Goal: Navigation & Orientation: Find specific page/section

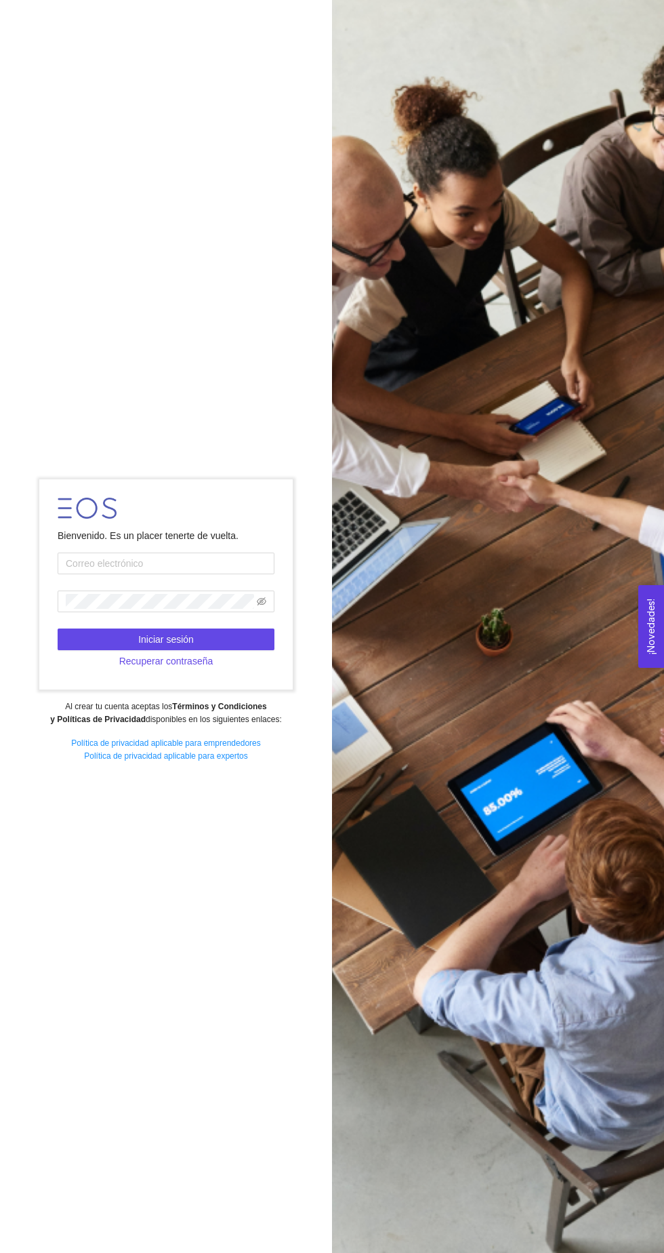
click at [134, 574] on input "text" at bounding box center [166, 563] width 217 height 22
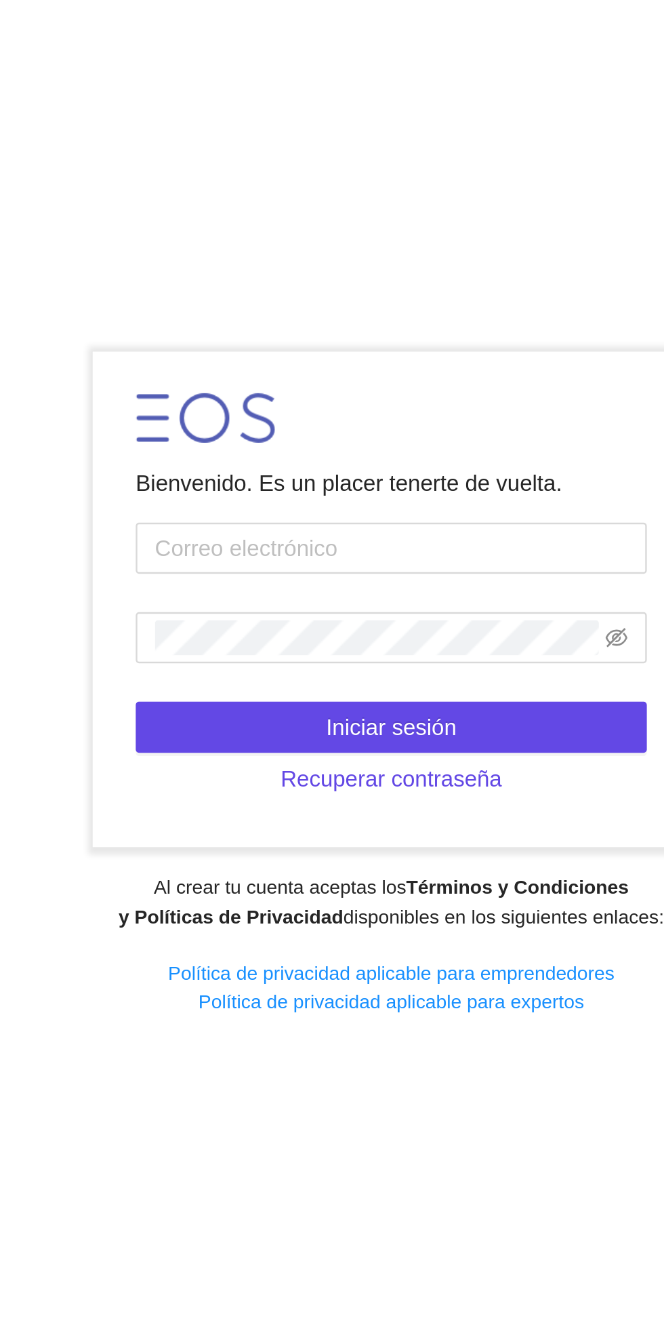
type input "ramoscontreras.paloma9@gmail.com"
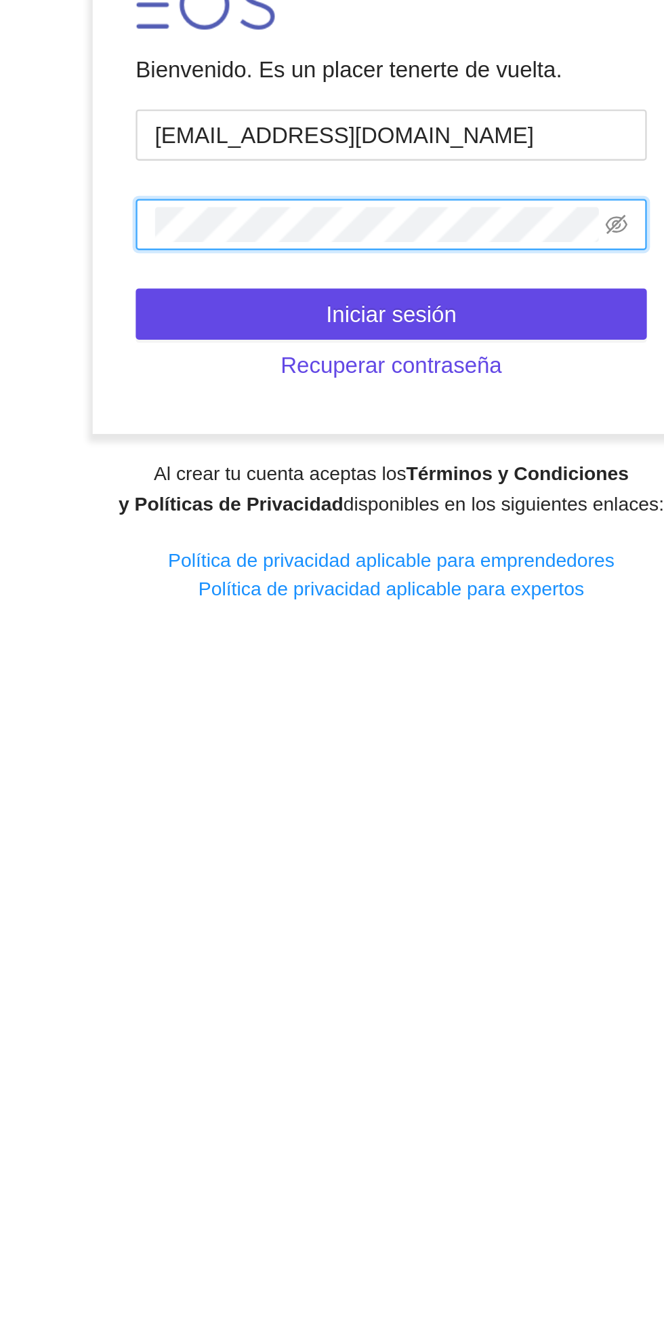
click at [262, 643] on icon "eye-invisible" at bounding box center [261, 637] width 9 height 9
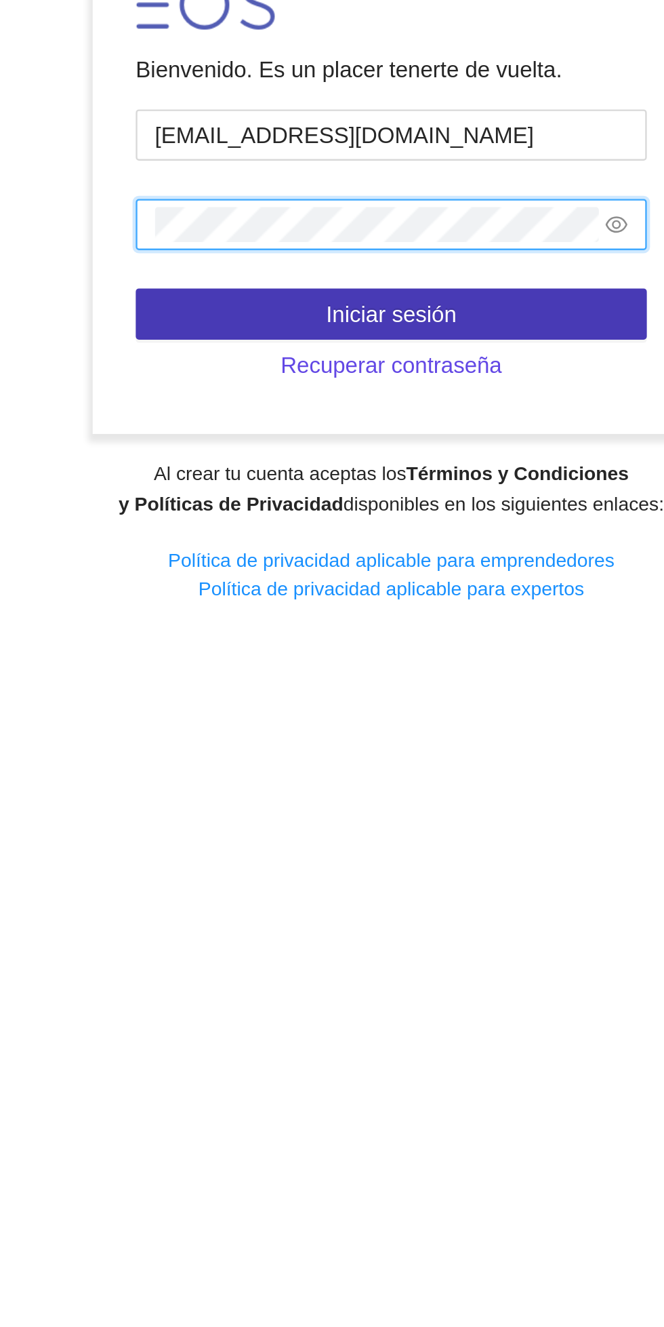
click at [245, 687] on button "Iniciar sesión" at bounding box center [166, 676] width 217 height 22
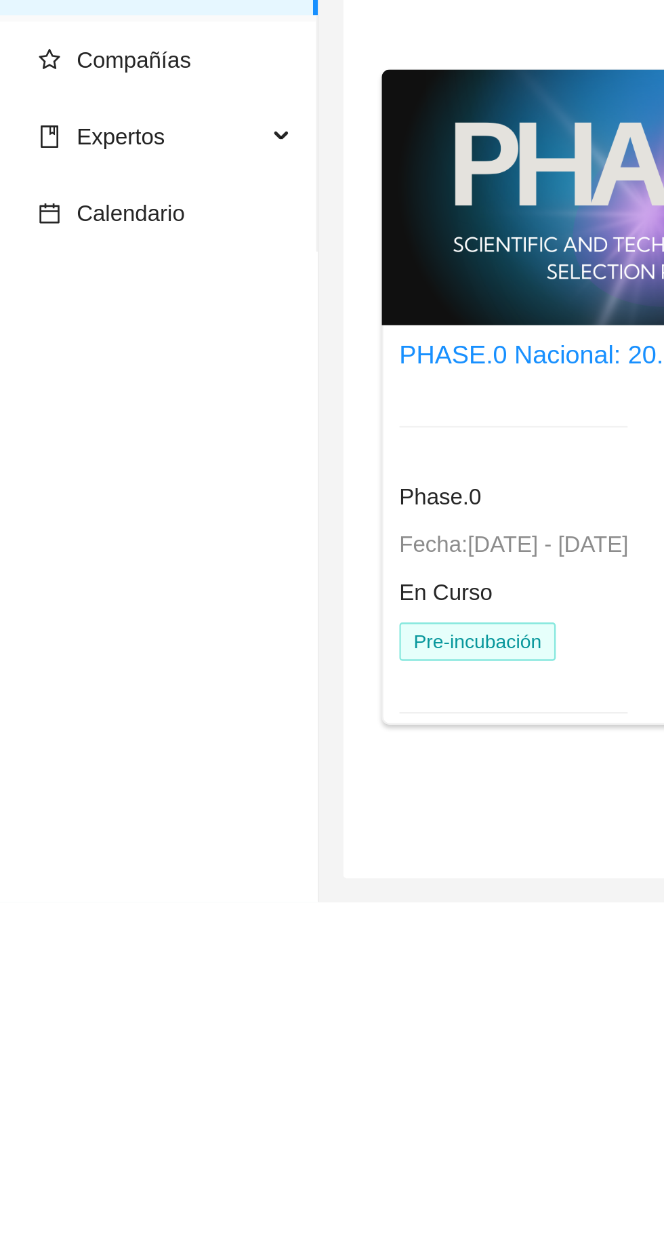
click at [242, 350] on div "En Curso" at bounding box center [217, 351] width 97 height 15
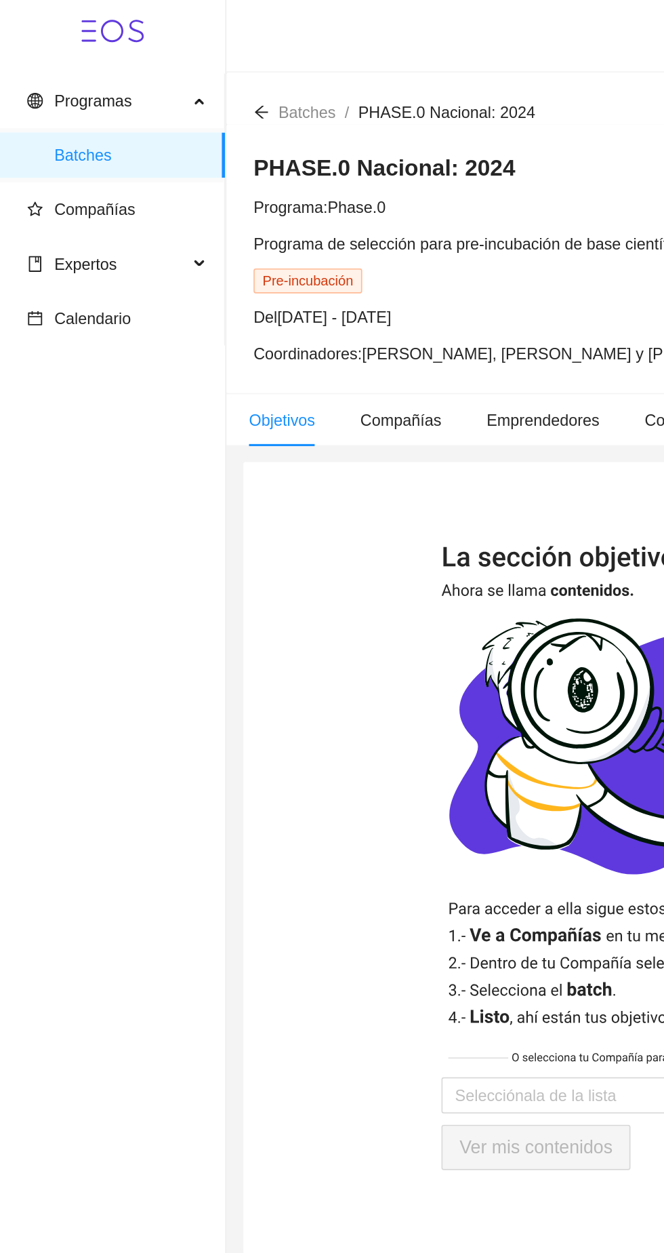
click at [94, 128] on span "Compañías" at bounding box center [70, 125] width 108 height 27
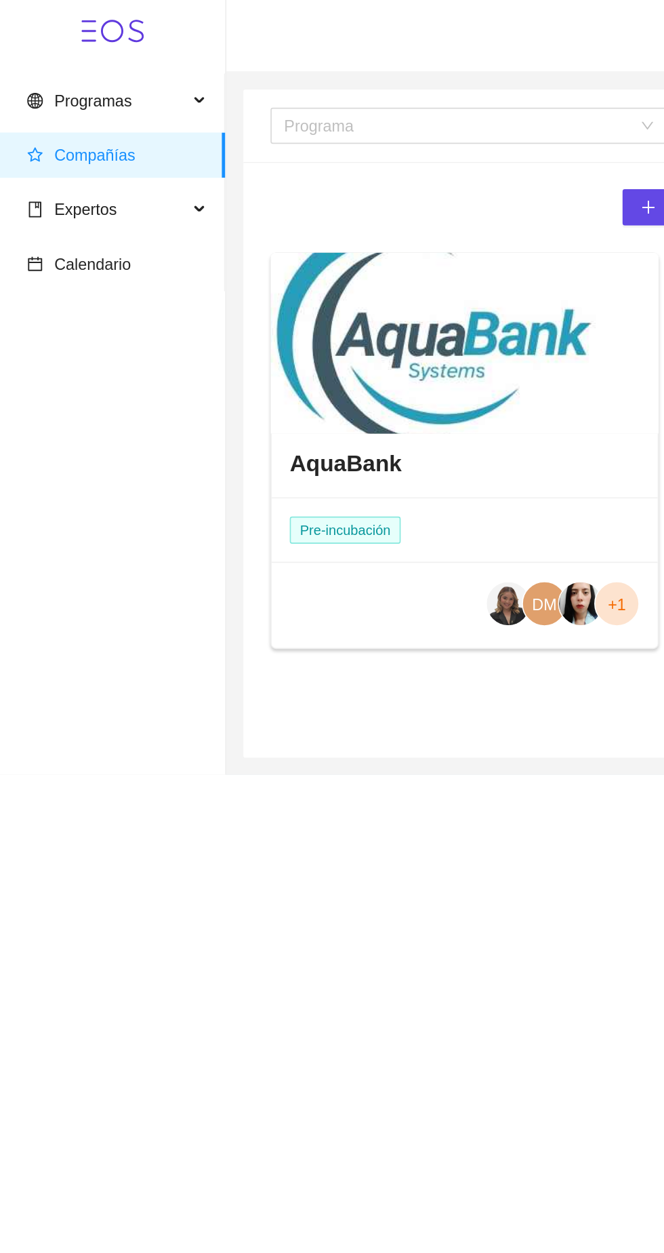
click at [290, 285] on div "AquaBank" at bounding box center [278, 277] width 231 height 41
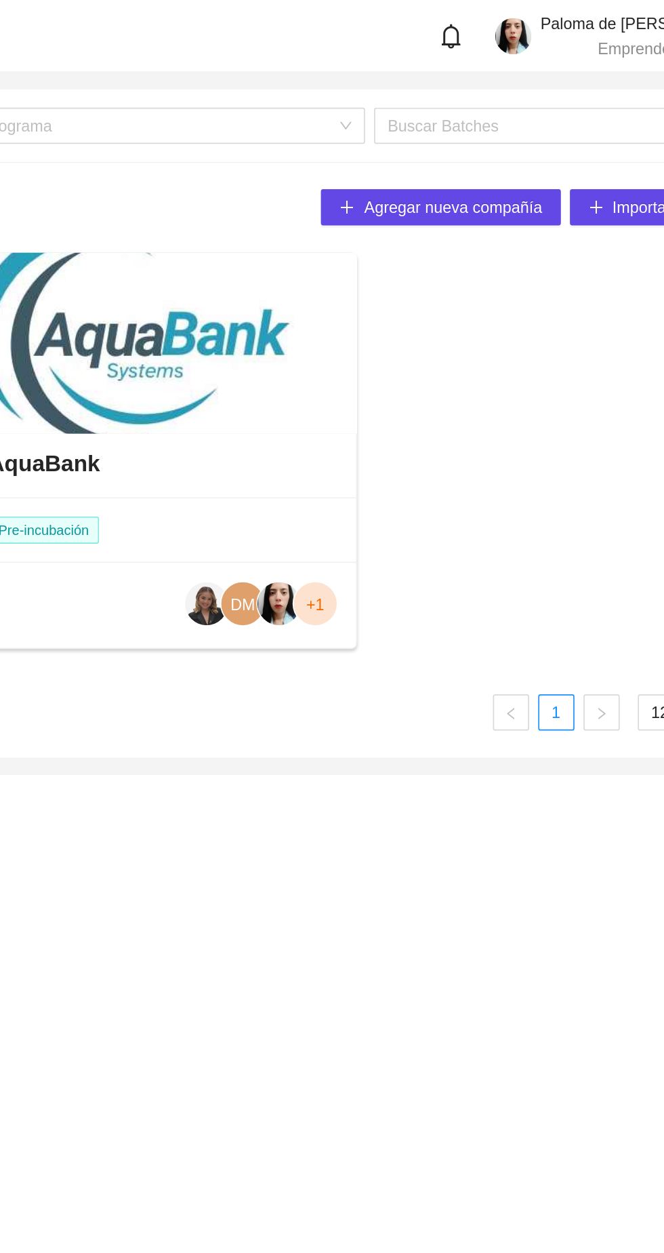
click at [285, 253] on div at bounding box center [278, 205] width 232 height 108
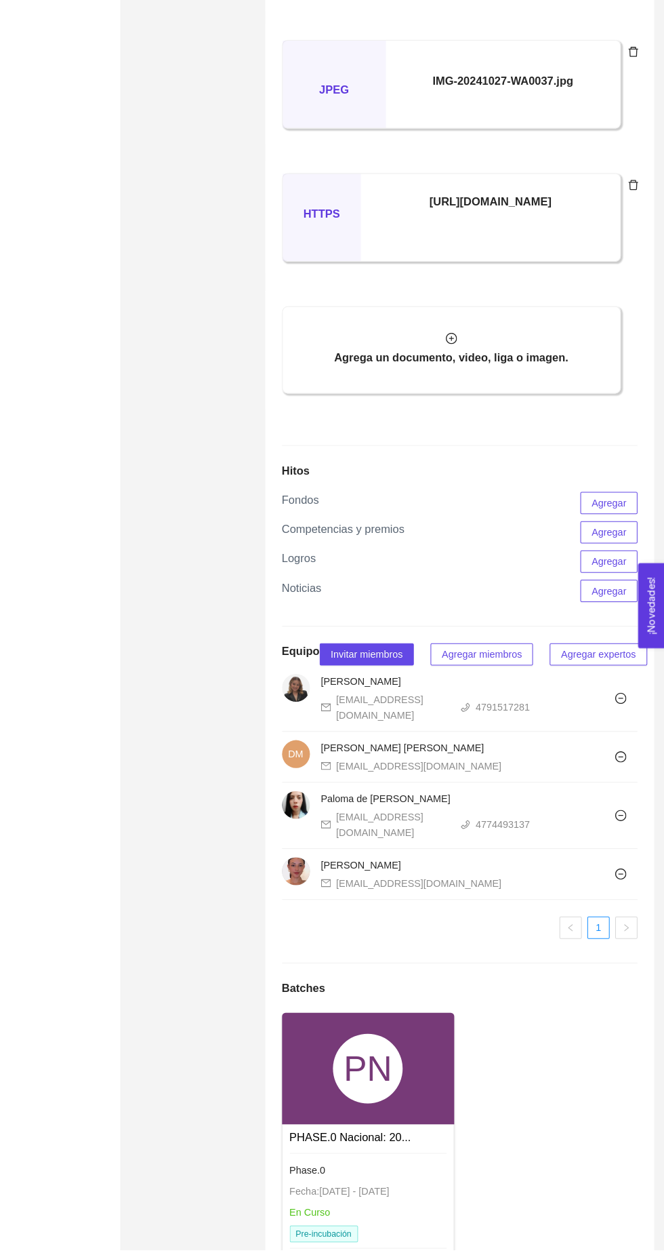
scroll to position [1118, 0]
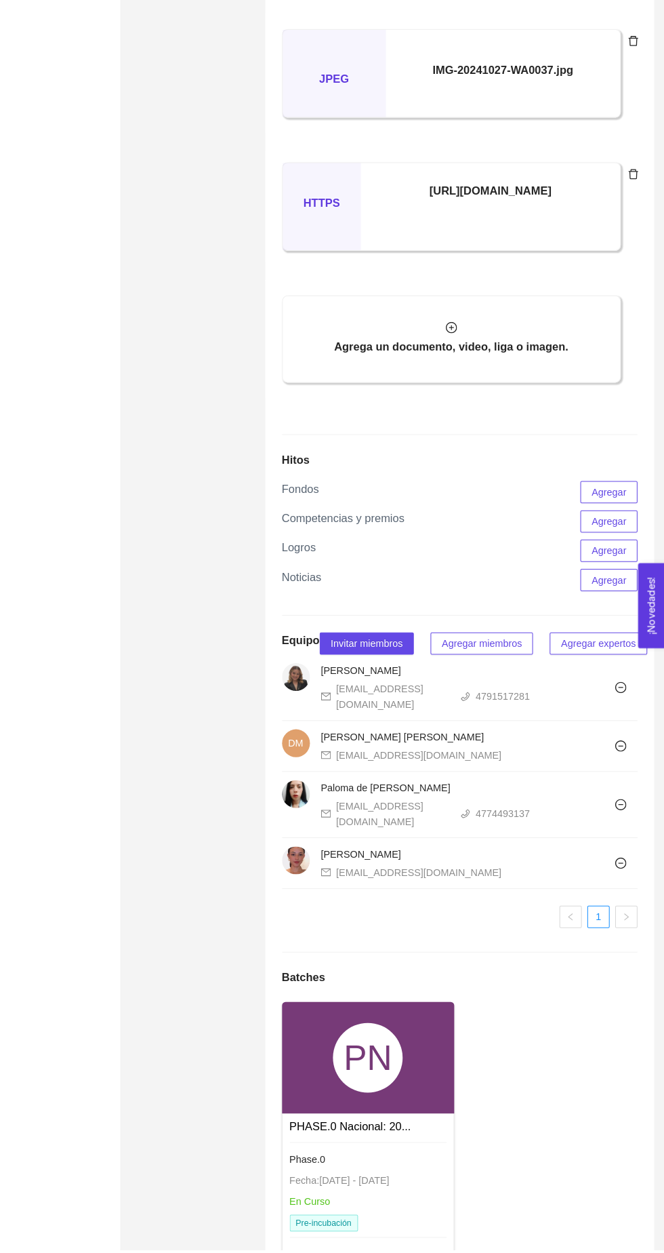
click at [371, 1120] on div "PN" at bounding box center [375, 1065] width 167 height 108
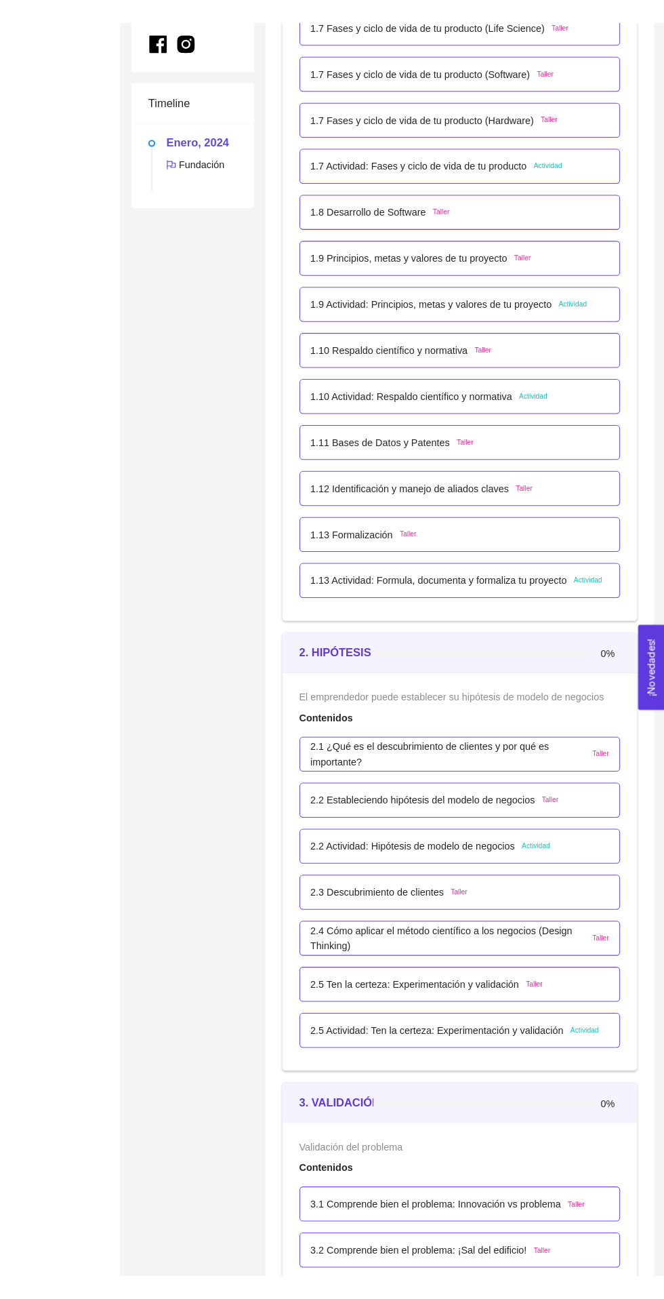
scroll to position [769, 0]
